Goal: Obtain resource: Obtain resource

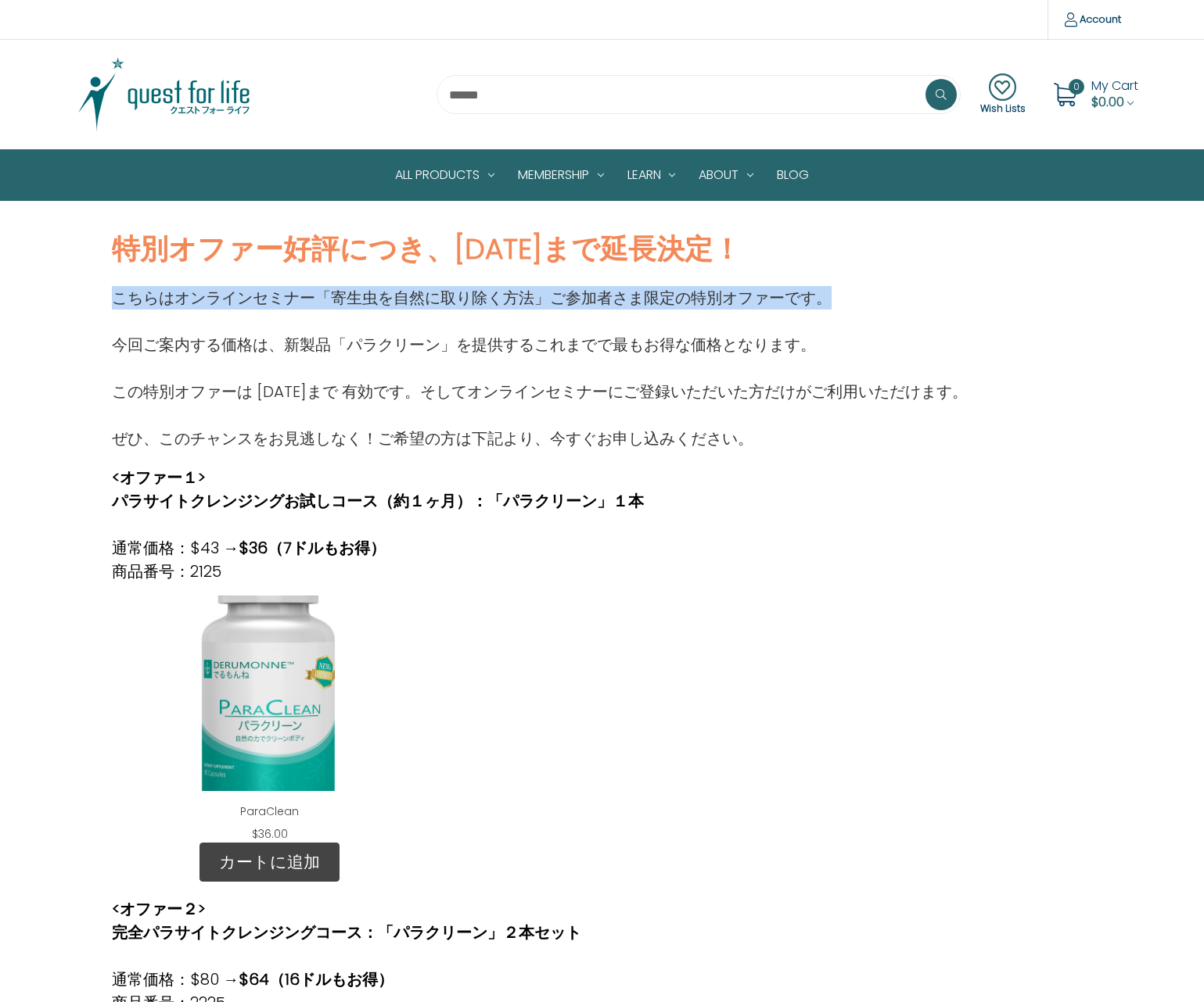
drag, startPoint x: 113, startPoint y: 296, endPoint x: 849, endPoint y: 298, distance: 736.0
click at [849, 298] on p "こちらはオンラインセミナー「寄生虫を自然に取り除く方法」ご参加者さま限定の特別オファーです。" at bounding box center [540, 298] width 856 height 24
copy p "こちらはオンラインセミナー「寄生虫を自然に取り除く方法」ご参加者さま限定の特別オファーです。"
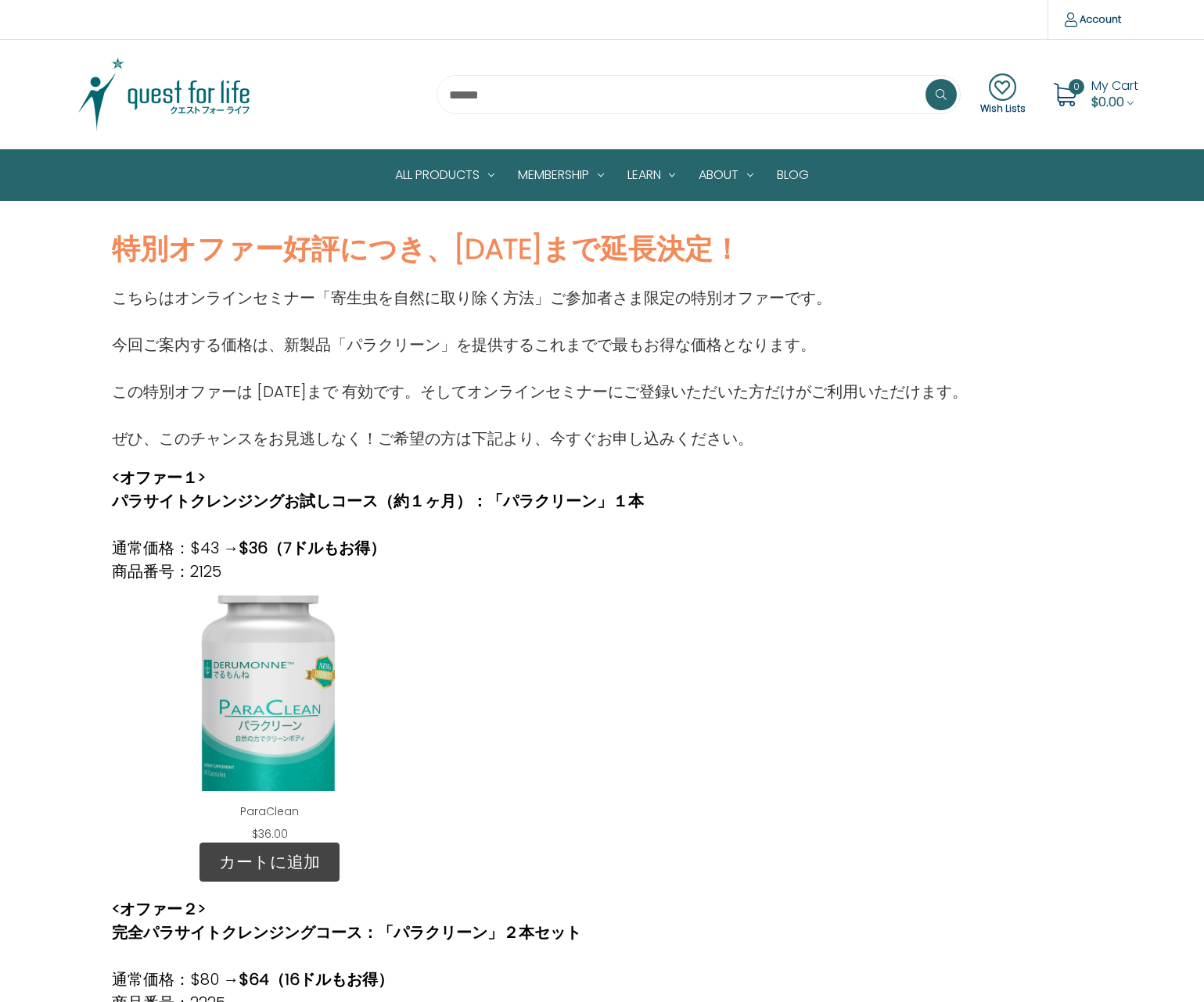
click at [460, 408] on p at bounding box center [540, 415] width 856 height 24
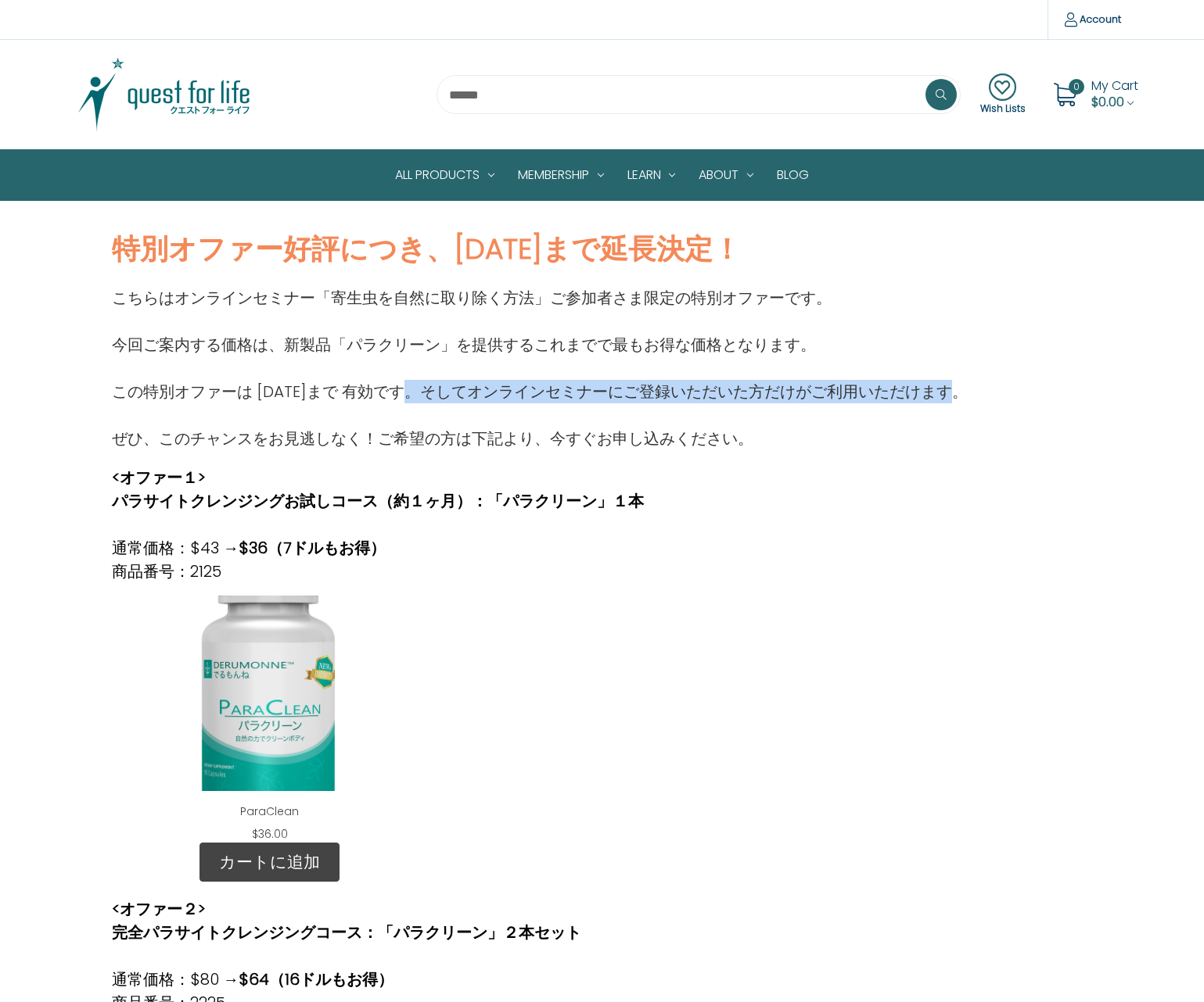
drag, startPoint x: 486, startPoint y: 390, endPoint x: 968, endPoint y: 397, distance: 482.1
click at [968, 397] on p "この特別オファーは [DATE]まで 有効です。そしてオンラインセミナーにご登録いただいた方だけがご利用いただけます。" at bounding box center [540, 392] width 856 height 24
copy p "そしてオンラインセミナーにご登録いただいた方だけがご利用いただけます。"
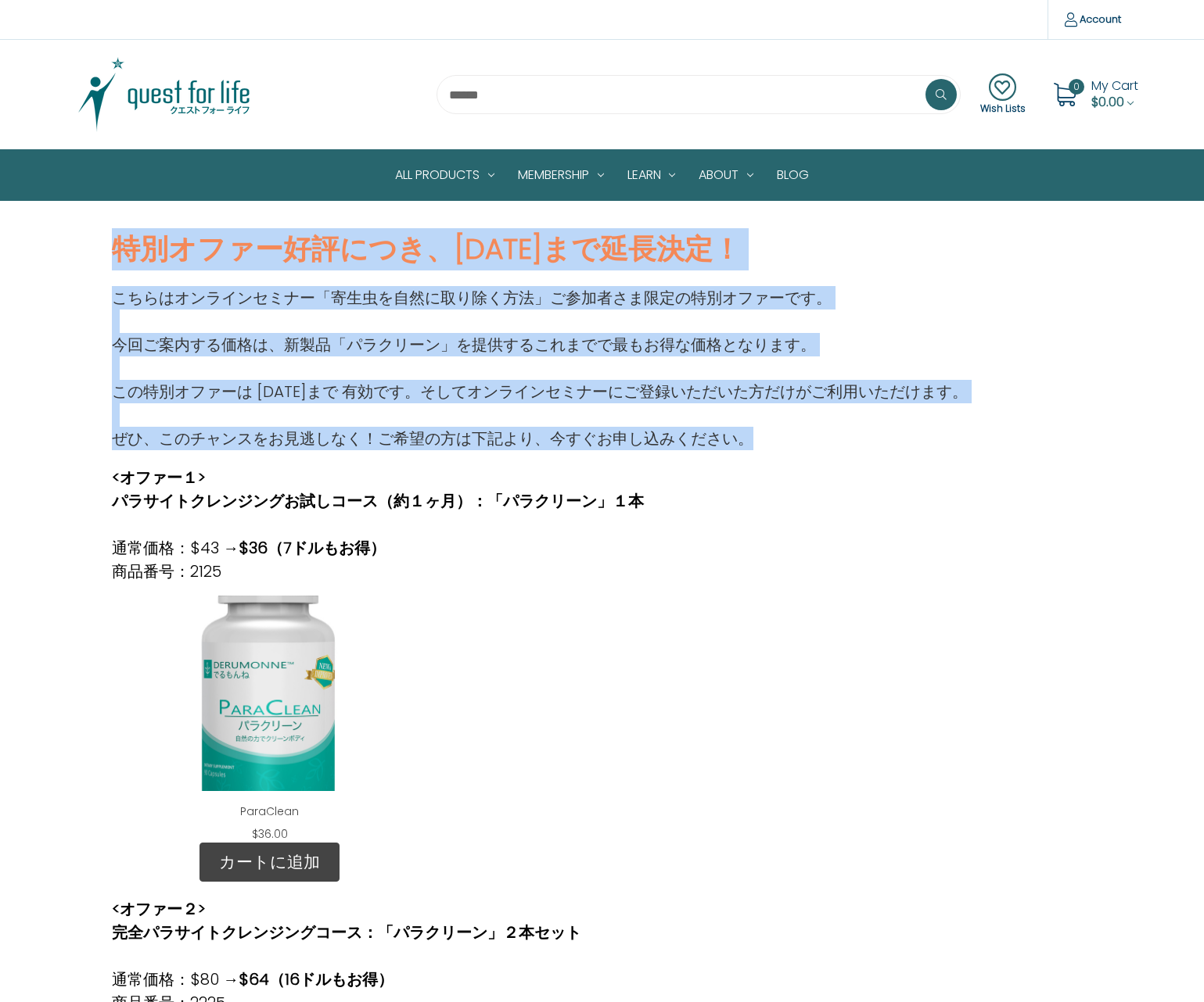
drag, startPoint x: 113, startPoint y: 249, endPoint x: 875, endPoint y: 447, distance: 787.3
copy div "特別オファー好評につき、[DATE]まで延長決定！ こちらはオンラインセミナー「寄生虫を自然に取り除く方法」ご参加者さま限定の特別オファーです。 今回ご案内す…"
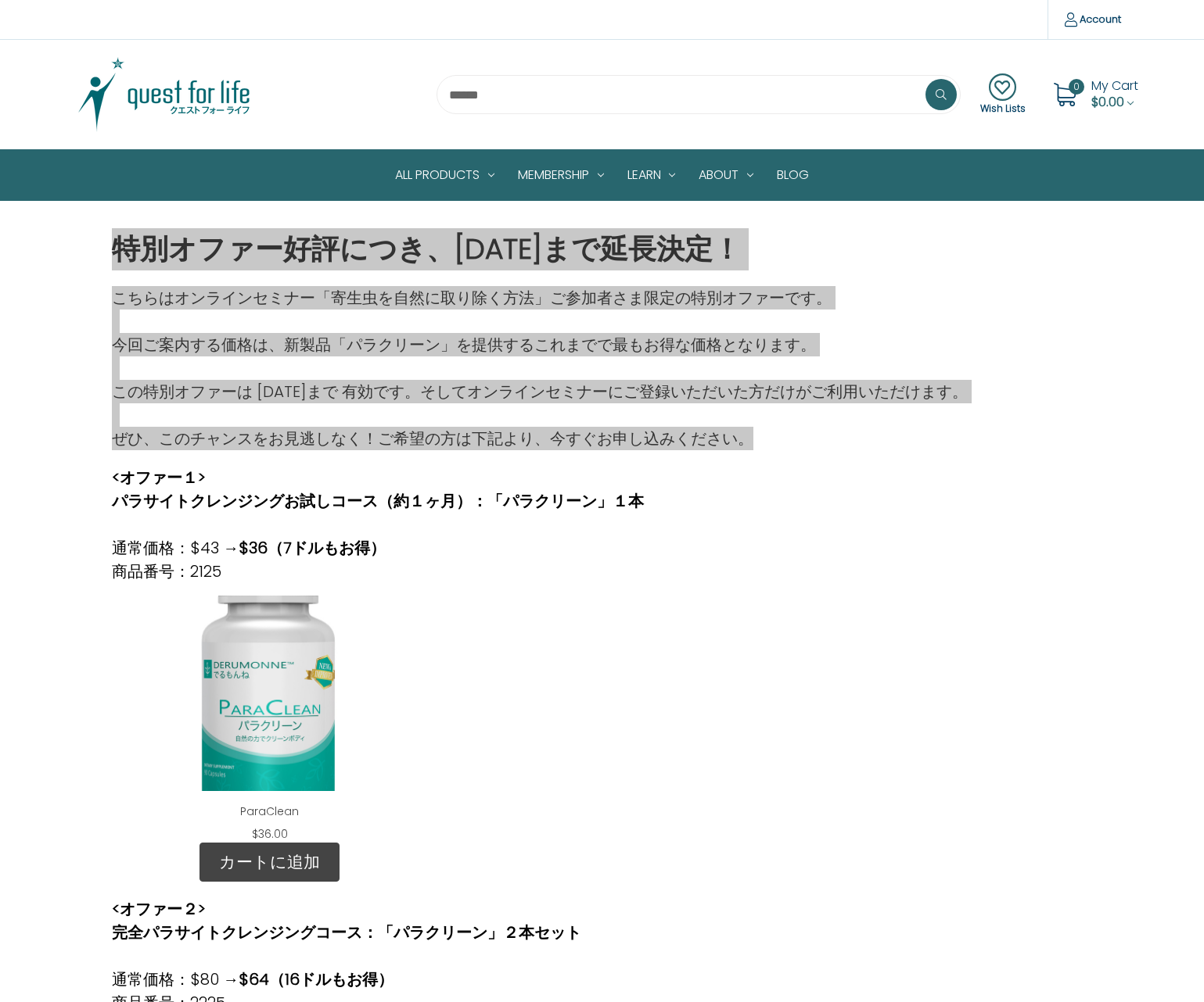
drag, startPoint x: 91, startPoint y: 505, endPoint x: 396, endPoint y: 373, distance: 332.3
click at [396, 373] on p at bounding box center [540, 368] width 856 height 24
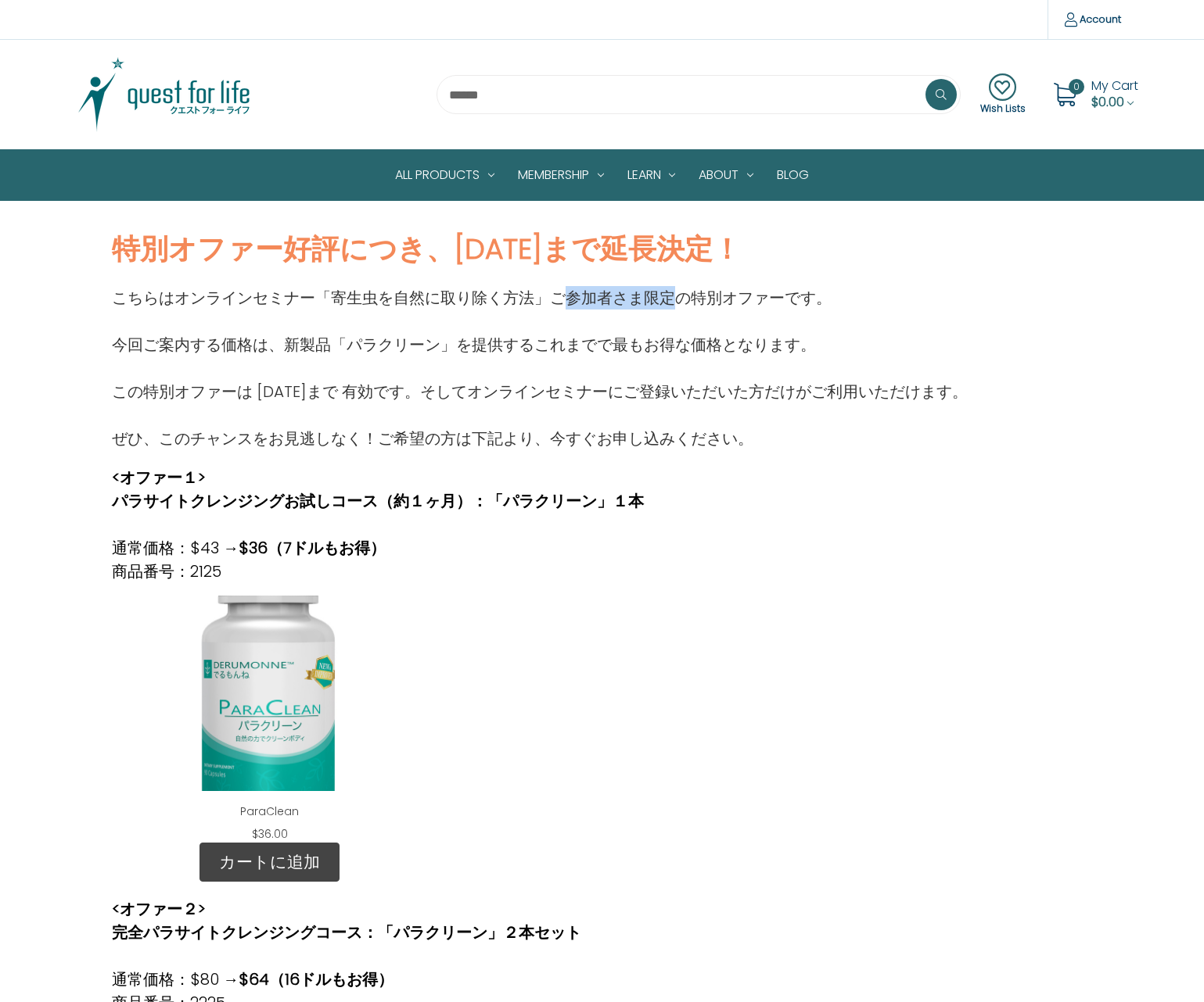
drag, startPoint x: 567, startPoint y: 295, endPoint x: 672, endPoint y: 296, distance: 105.0
click at [672, 296] on p "こちらはオンラインセミナー「寄生虫を自然に取り除く方法」ご参加者さま限定の特別オファーです。" at bounding box center [540, 298] width 856 height 24
copy p "参加者さま限定"
drag, startPoint x: 607, startPoint y: 345, endPoint x: 720, endPoint y: 341, distance: 113.1
click at [720, 341] on p "今回ご案内する価格は、新製品「パラクリーン」を提供するこれまでで最もお得な価格となります。" at bounding box center [540, 345] width 856 height 24
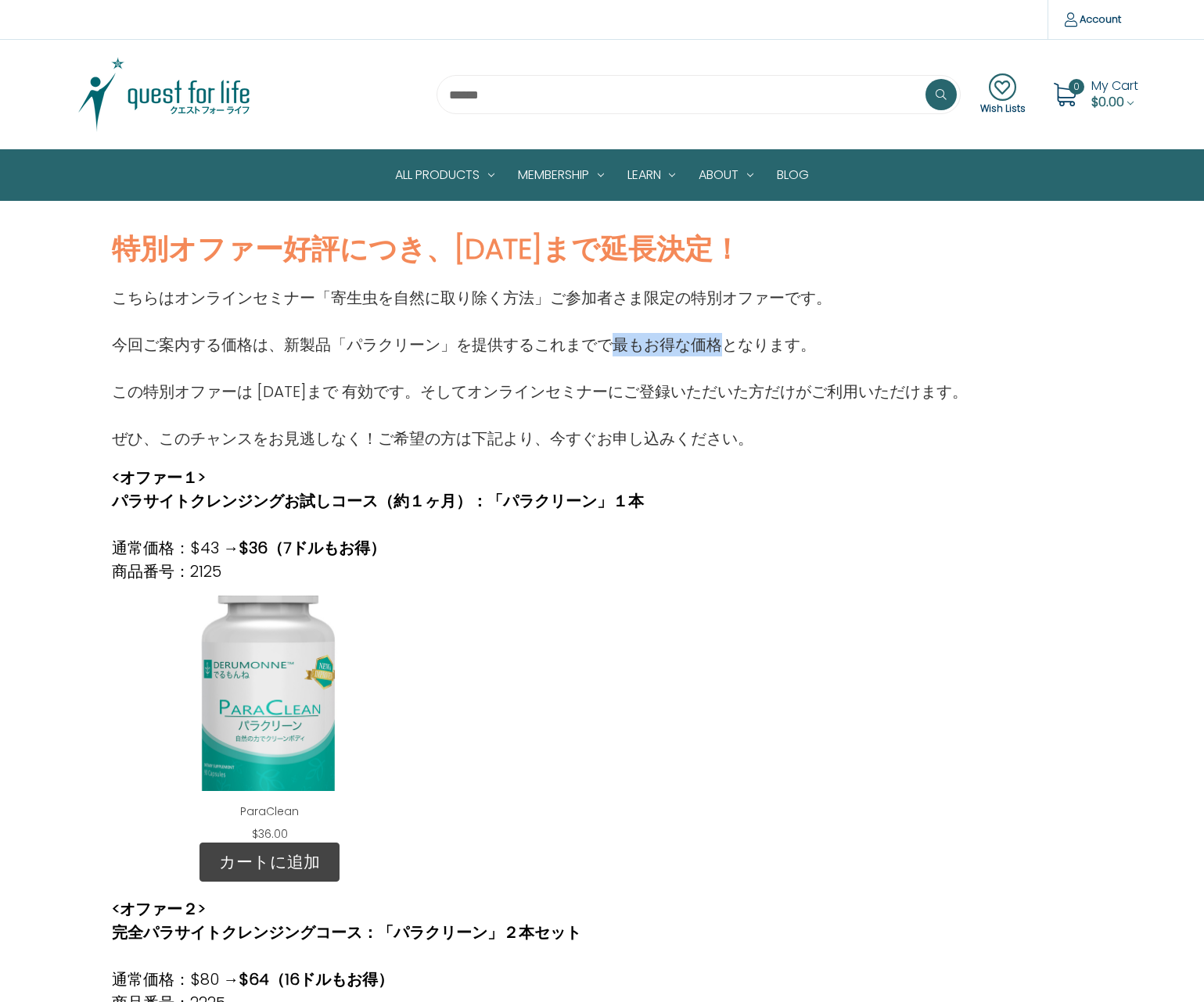
copy p "最もお得な価格"
drag, startPoint x: 255, startPoint y: 394, endPoint x: 343, endPoint y: 389, distance: 88.1
click at [343, 389] on p "この特別オファーは [DATE]まで 有効です。そしてオンラインセミナーにご登録いただいた方だけがご利用いただけます。" at bounding box center [540, 392] width 856 height 24
copy p "[DATE]まで"
